Goal: Information Seeking & Learning: Get advice/opinions

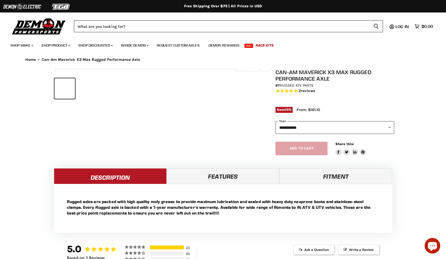
select select "******"
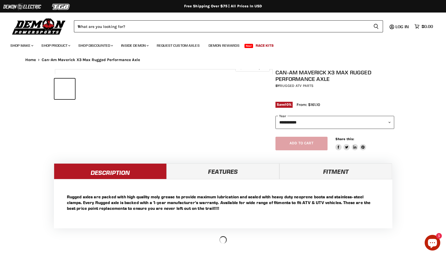
select select "******"
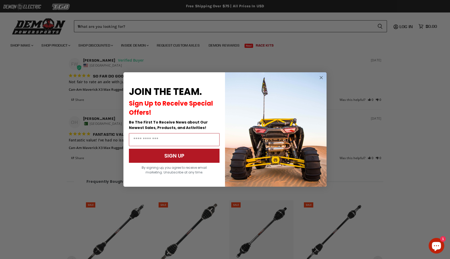
scroll to position [463, 0]
